Goal: Task Accomplishment & Management: Manage account settings

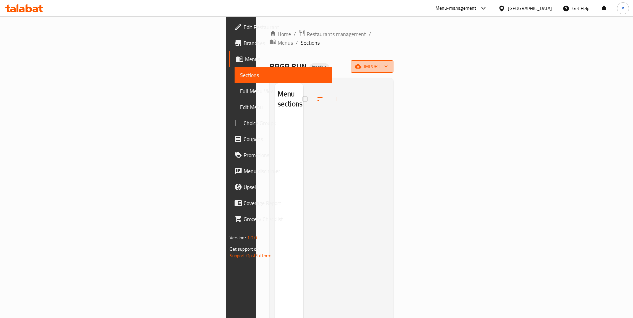
click at [388, 62] on span "import" at bounding box center [372, 66] width 32 height 8
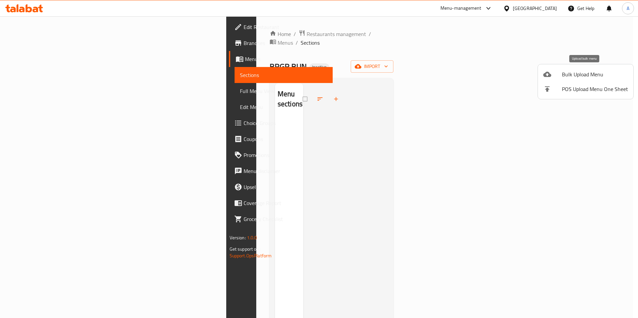
click at [587, 72] on span "Bulk Upload Menu" at bounding box center [595, 74] width 66 height 8
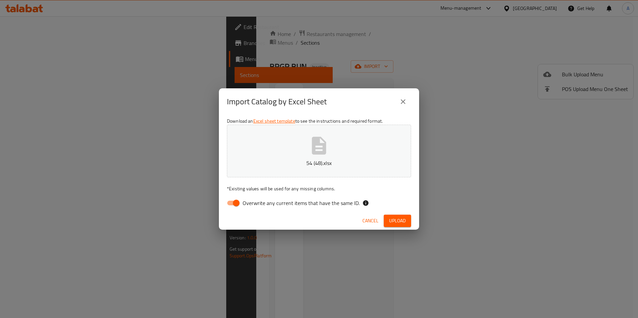
drag, startPoint x: 283, startPoint y: 202, endPoint x: 289, endPoint y: 202, distance: 5.7
click at [283, 202] on span "Overwrite any current items that have the same ID." at bounding box center [300, 203] width 117 height 8
click at [255, 202] on input "Overwrite any current items that have the same ID." at bounding box center [236, 203] width 38 height 13
checkbox input "false"
click at [395, 219] on span "Upload" at bounding box center [397, 221] width 17 height 8
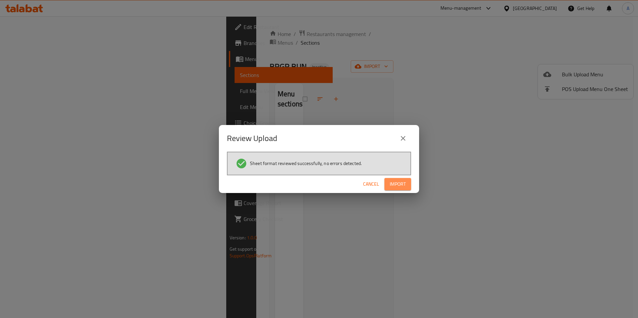
click at [401, 183] on span "Import" at bounding box center [397, 184] width 16 height 8
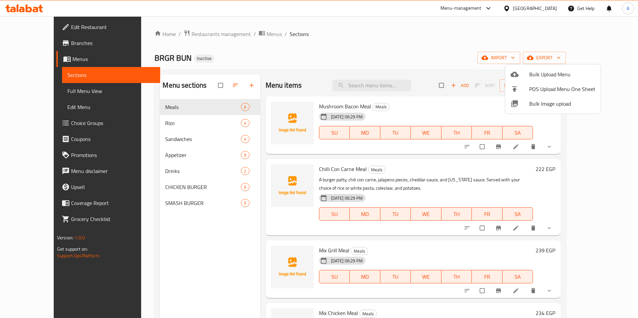
click at [177, 111] on div at bounding box center [319, 159] width 638 height 318
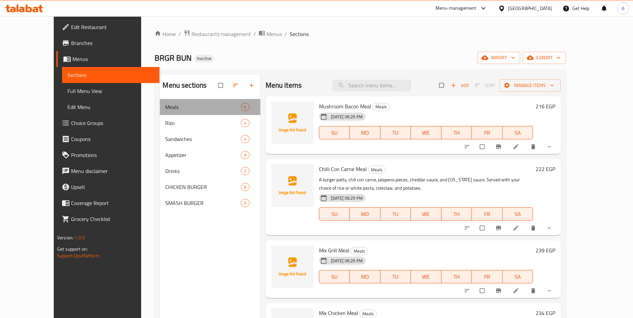
click at [177, 111] on div "Meals 6" at bounding box center [210, 107] width 100 height 16
click at [535, 149] on icon "delete" at bounding box center [533, 146] width 4 height 5
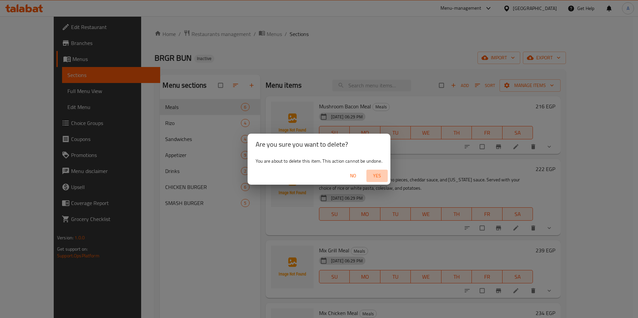
click at [371, 175] on span "Yes" at bounding box center [377, 176] width 16 height 8
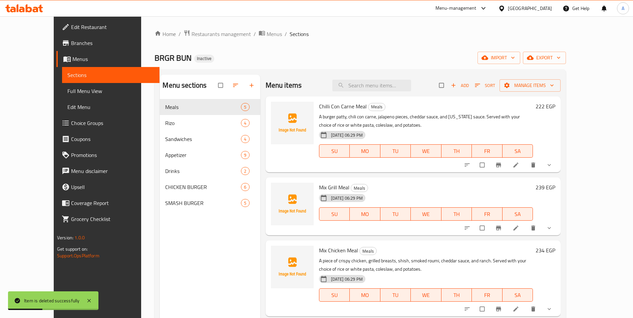
click at [535, 227] on icon "delete" at bounding box center [533, 227] width 4 height 5
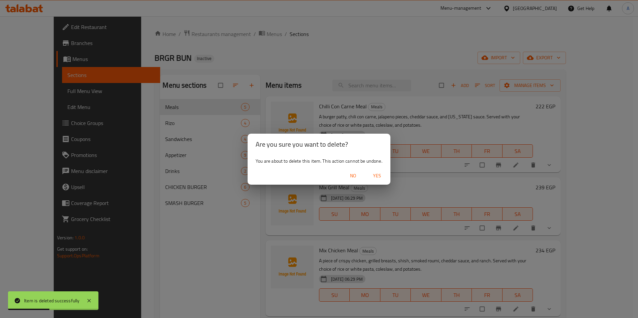
click at [375, 178] on span "Yes" at bounding box center [377, 176] width 16 height 8
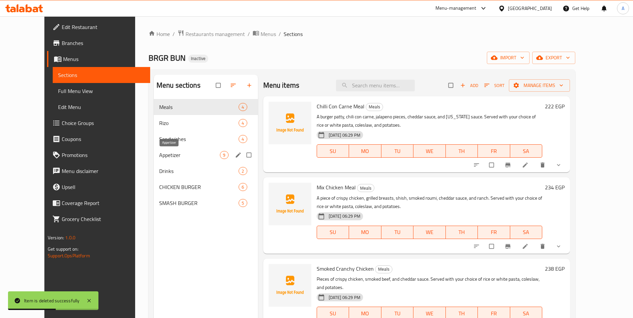
click at [159, 156] on span "Appetizer" at bounding box center [189, 155] width 61 height 8
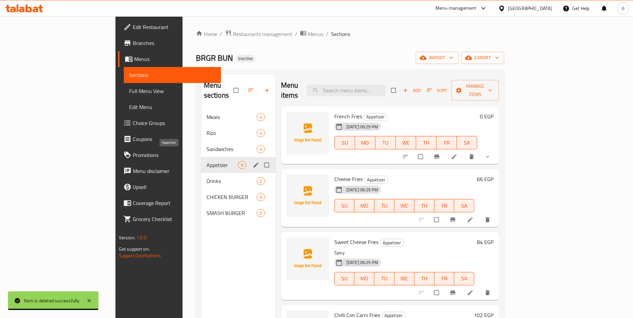
click at [206, 161] on span "Appetizer" at bounding box center [221, 165] width 31 height 8
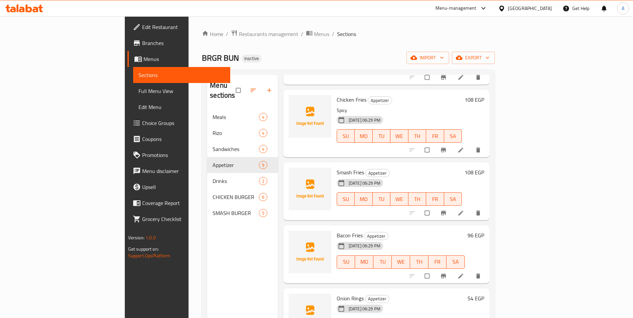
scroll to position [294, 0]
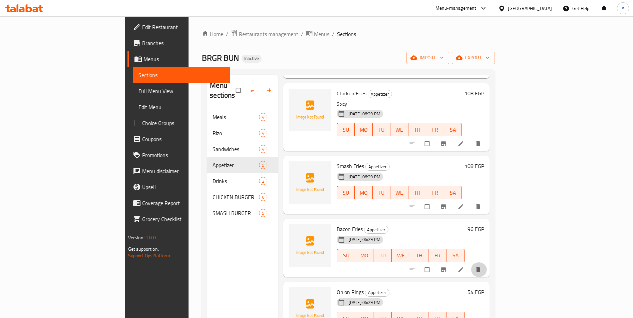
click at [487, 262] on button "delete" at bounding box center [479, 269] width 16 height 15
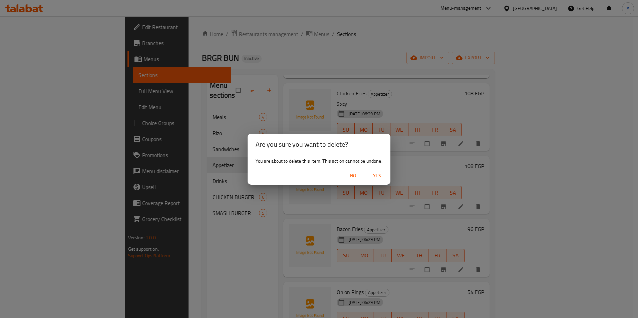
click at [376, 175] on span "Yes" at bounding box center [377, 176] width 16 height 8
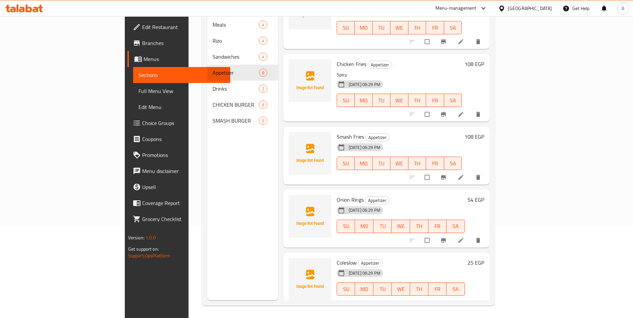
scroll to position [93, 0]
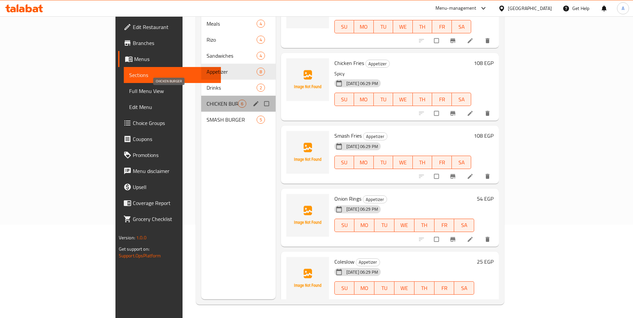
click at [206, 100] on span "CHICKEN BURGER" at bounding box center [221, 104] width 31 height 8
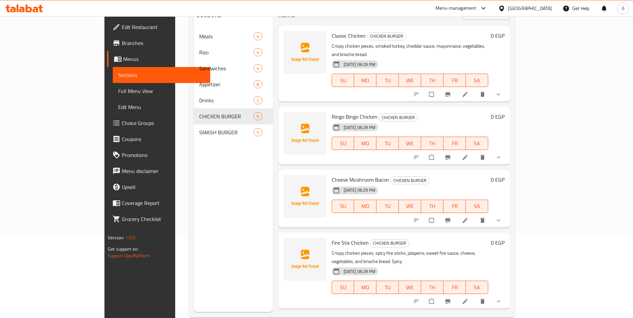
scroll to position [60, 0]
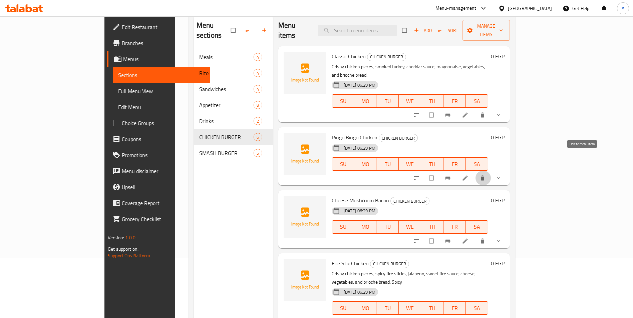
click at [484, 175] on icon "delete" at bounding box center [482, 177] width 4 height 5
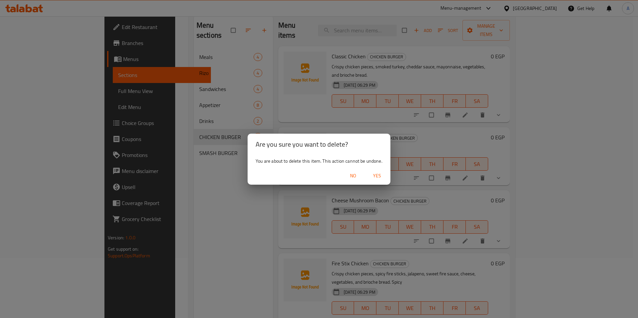
click at [380, 175] on span "Yes" at bounding box center [377, 176] width 16 height 8
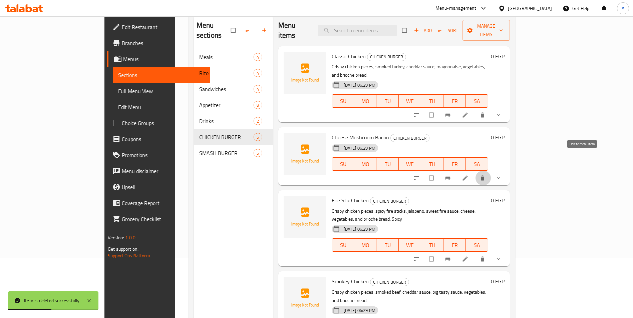
click at [484, 175] on icon "delete" at bounding box center [482, 177] width 4 height 5
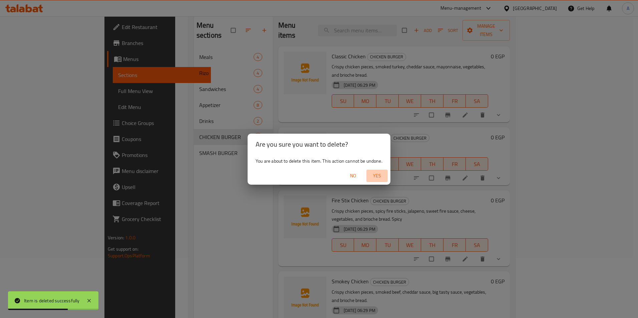
click at [377, 174] on span "Yes" at bounding box center [377, 176] width 16 height 8
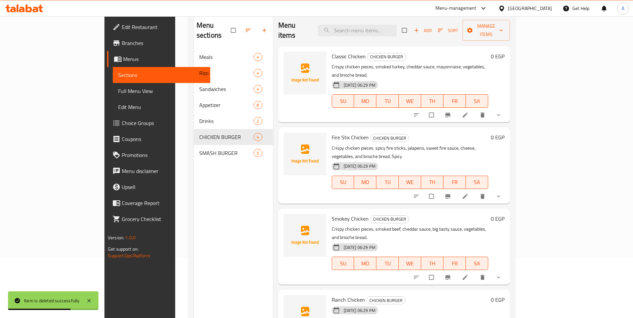
scroll to position [93, 0]
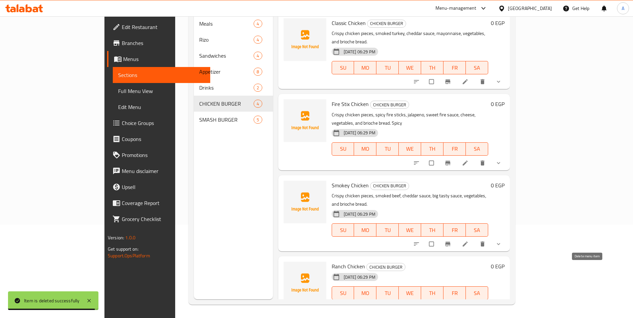
click at [486, 304] on icon "delete" at bounding box center [482, 307] width 7 height 7
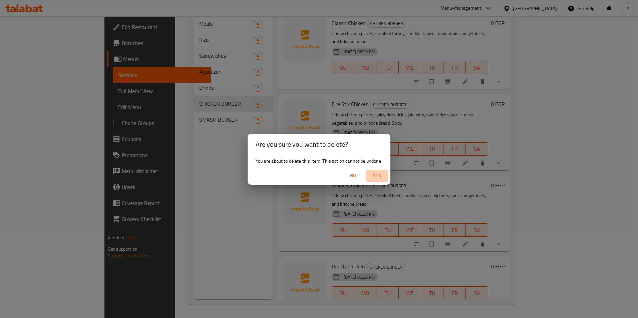
click at [383, 176] on span "Yes" at bounding box center [377, 176] width 16 height 8
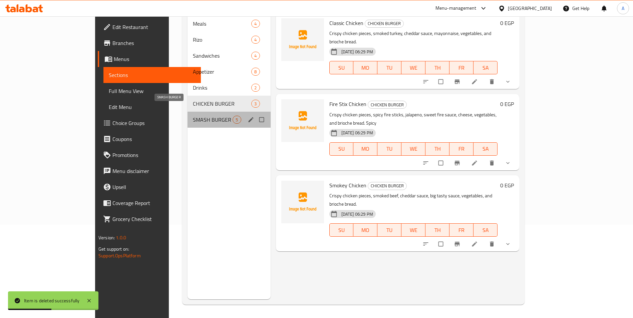
click at [193, 116] on span "SMASH BURGER" at bounding box center [213, 120] width 40 height 8
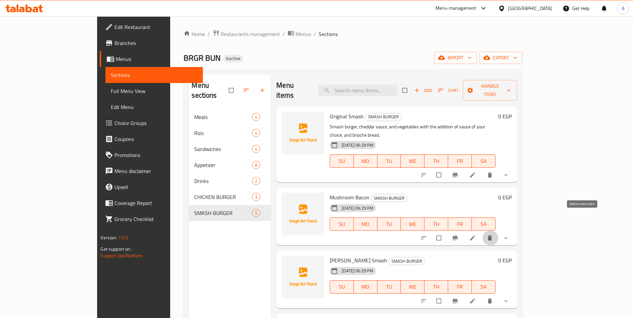
click at [492, 235] on icon "delete" at bounding box center [490, 237] width 4 height 5
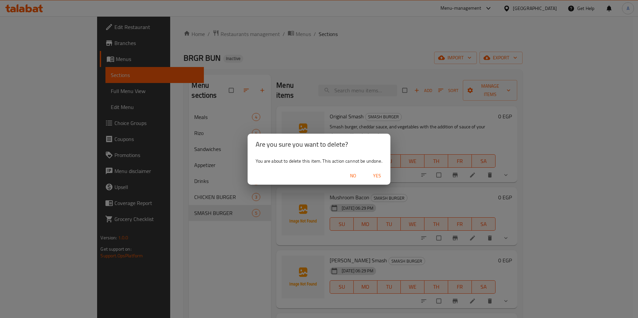
click at [371, 175] on span "Yes" at bounding box center [377, 176] width 16 height 8
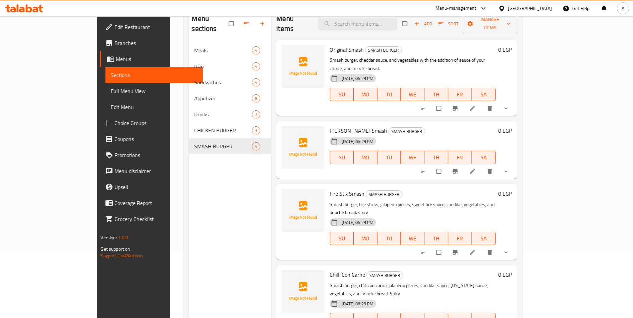
scroll to position [33, 0]
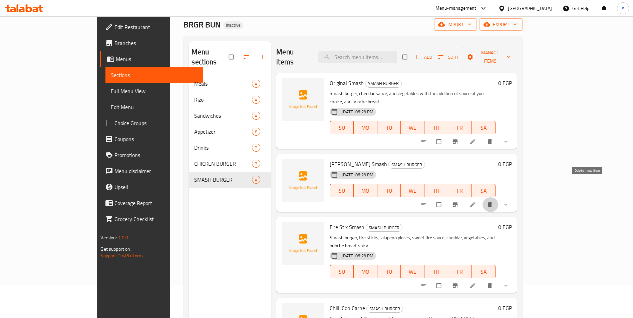
click at [492, 202] on icon "delete" at bounding box center [490, 204] width 4 height 5
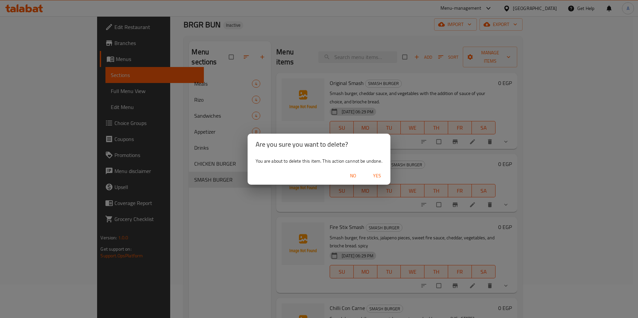
click at [350, 178] on span "No" at bounding box center [353, 176] width 16 height 8
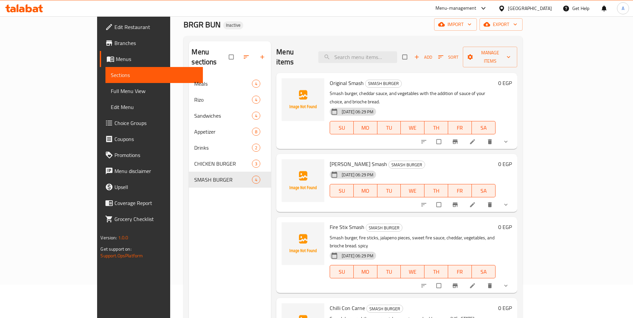
click at [493, 201] on icon "delete" at bounding box center [489, 204] width 7 height 7
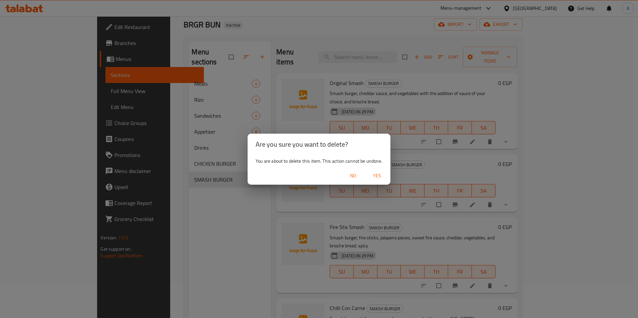
click at [380, 178] on span "Yes" at bounding box center [377, 176] width 16 height 8
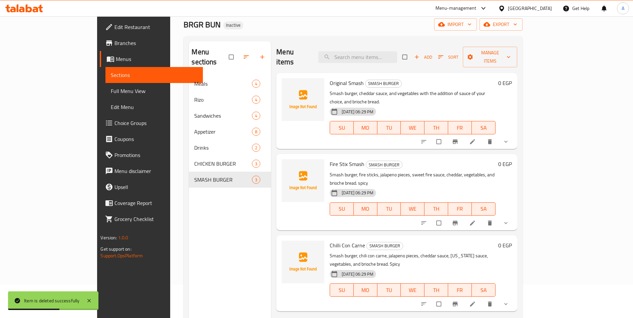
click at [105, 86] on link "Full Menu View" at bounding box center [153, 91] width 97 height 16
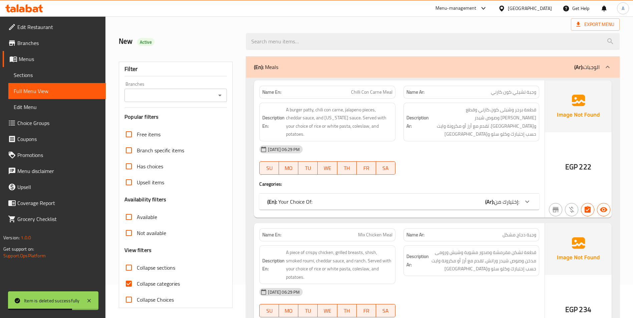
scroll to position [200, 0]
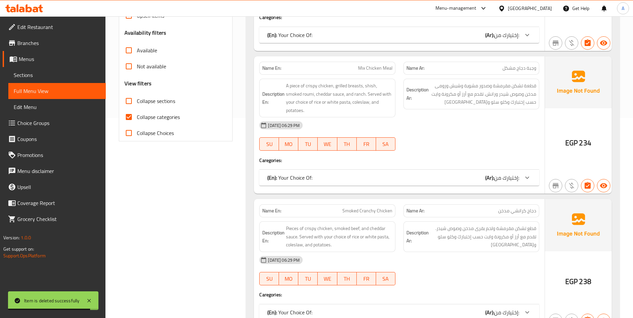
click at [163, 120] on span "Collapse categories" at bounding box center [158, 117] width 43 height 8
click at [137, 120] on input "Collapse categories" at bounding box center [129, 117] width 16 height 16
checkbox input "false"
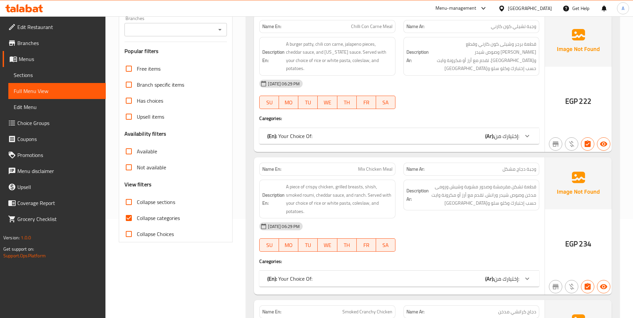
scroll to position [100, 0]
drag, startPoint x: 134, startPoint y: 208, endPoint x: 134, endPoint y: 212, distance: 3.7
click at [134, 211] on div "Free items Branch specific items Has choices Upsell items Availability filters …" at bounding box center [175, 150] width 102 height 181
click at [132, 215] on input "Collapse categories" at bounding box center [129, 217] width 16 height 16
checkbox input "false"
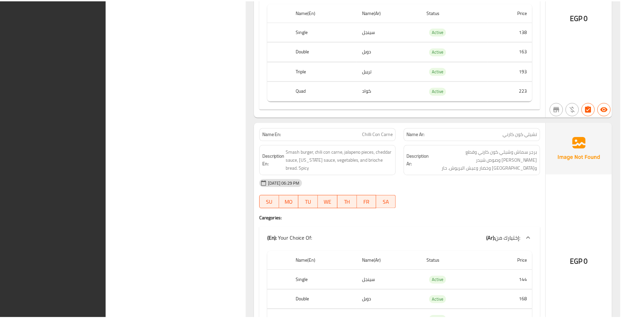
scroll to position [3833, 0]
